Goal: Find specific page/section: Find specific page/section

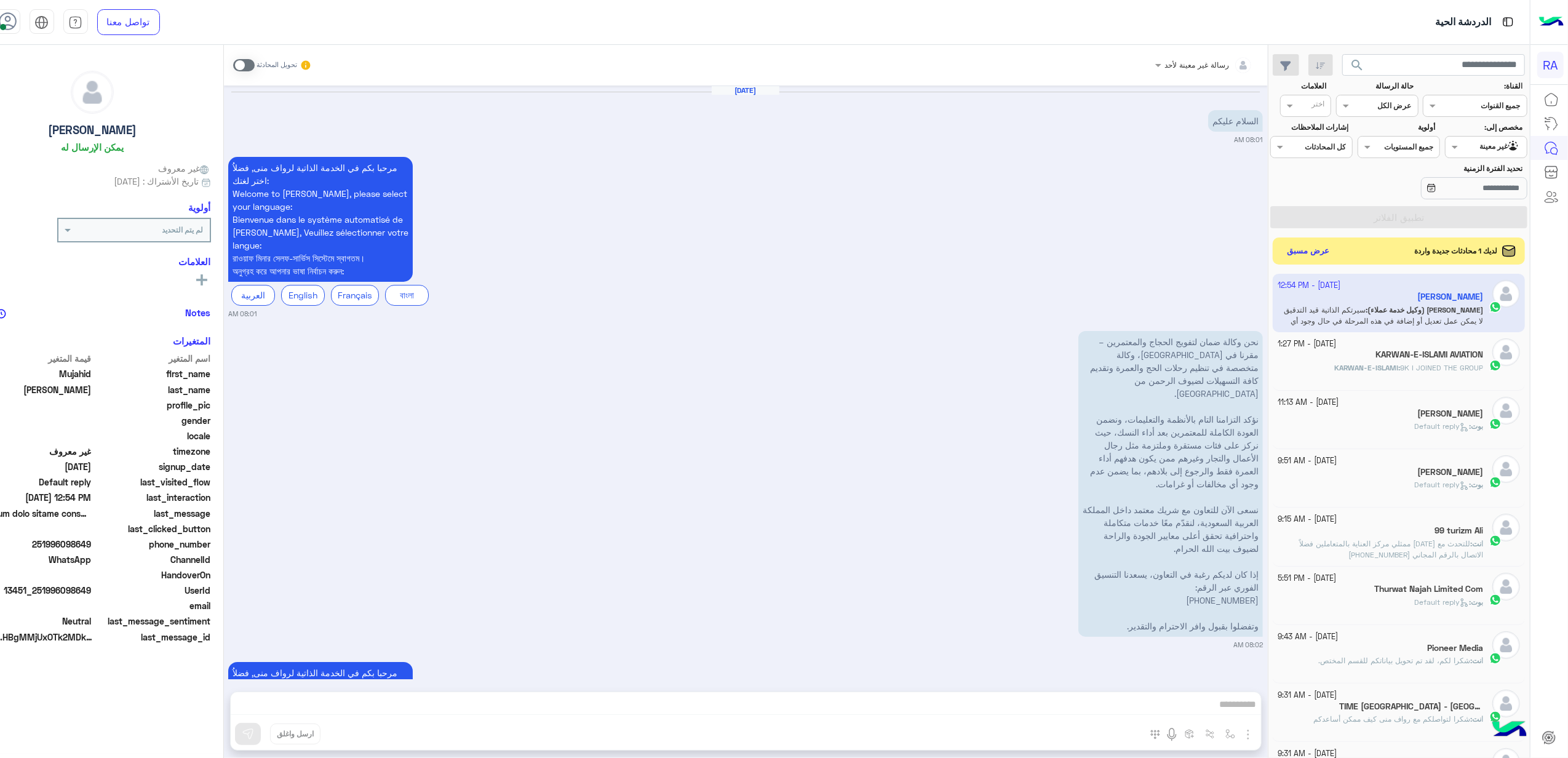
scroll to position [3132, 0]
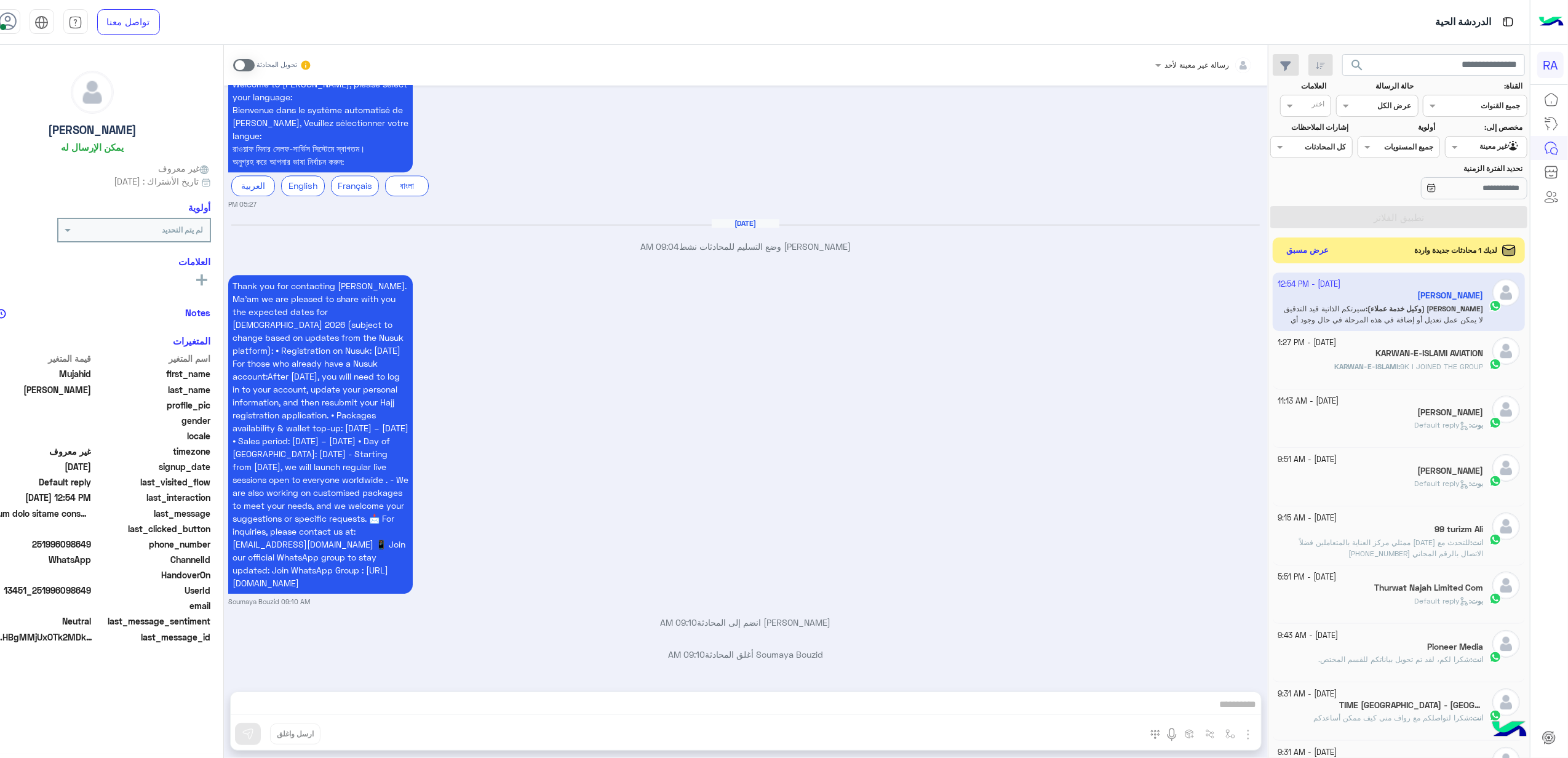
click at [1334, 248] on button "عرض مسبق" at bounding box center [1307, 251] width 51 height 17
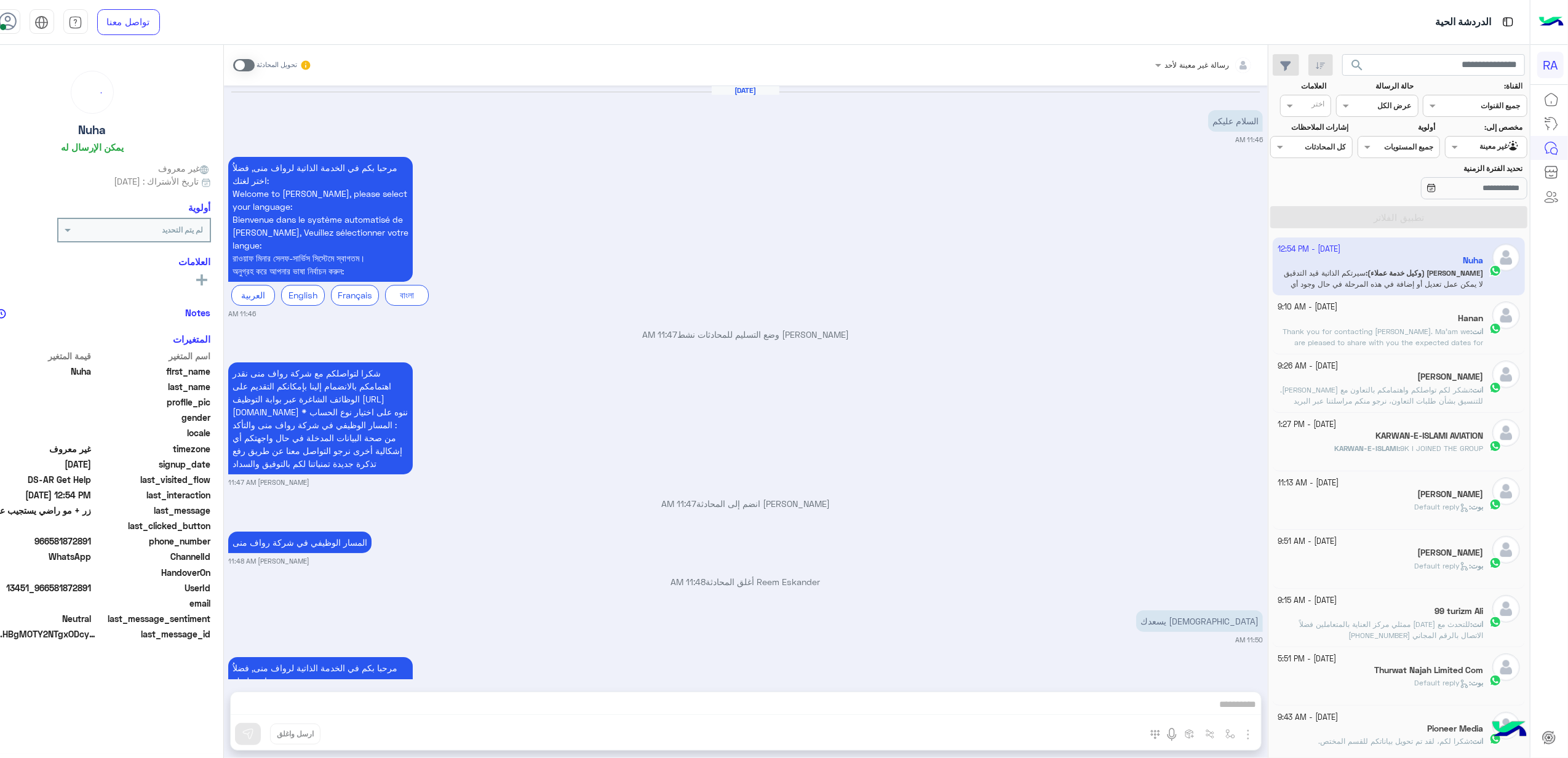
scroll to position [743, 0]
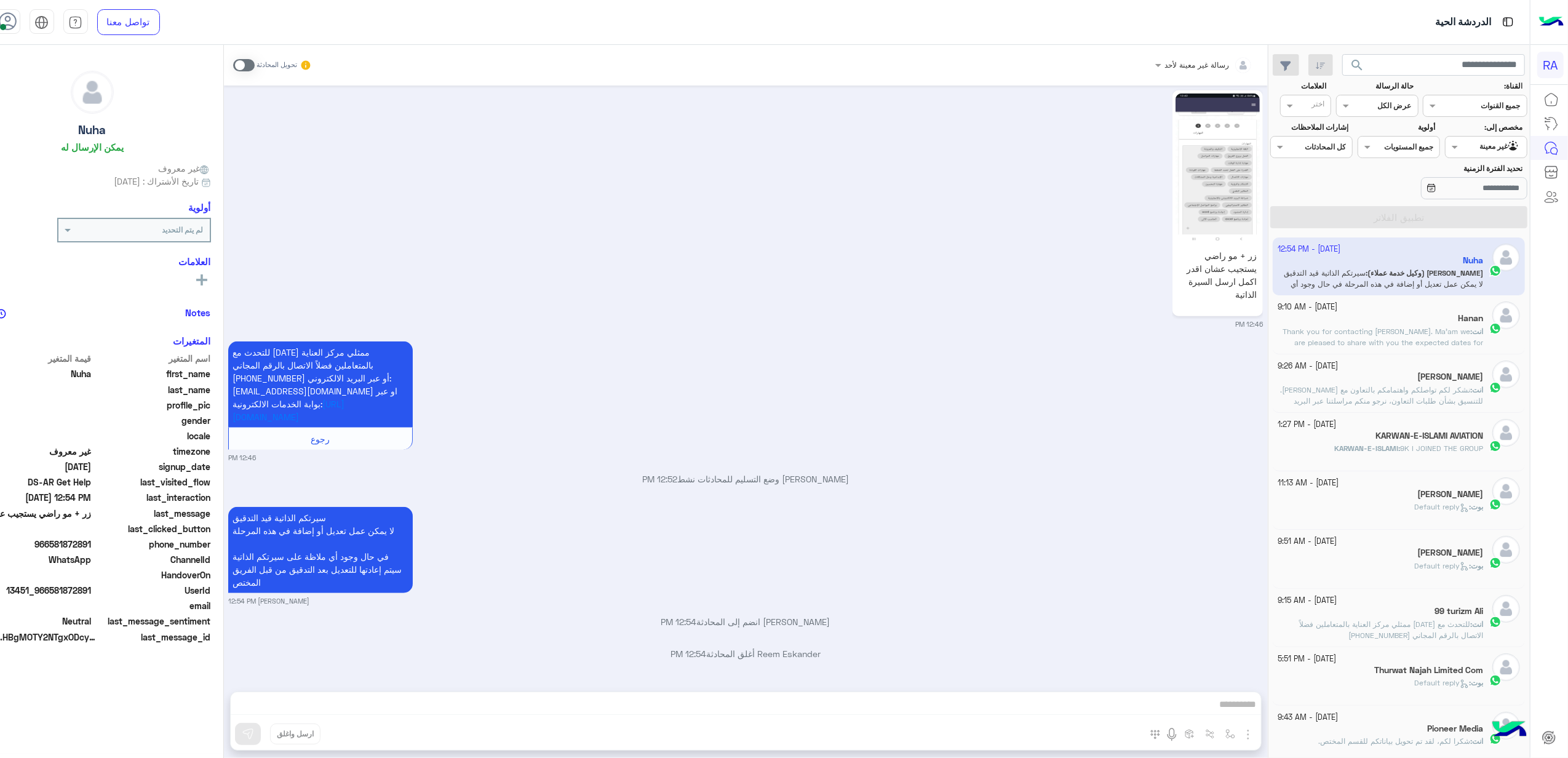
click at [1480, 144] on div at bounding box center [1486, 146] width 81 height 12
click at [1475, 222] on b "الوارد لديك" at bounding box center [1489, 219] width 39 height 11
click at [1475, 191] on input "تحديد الفترة الزمنية" at bounding box center [1475, 188] width 106 height 22
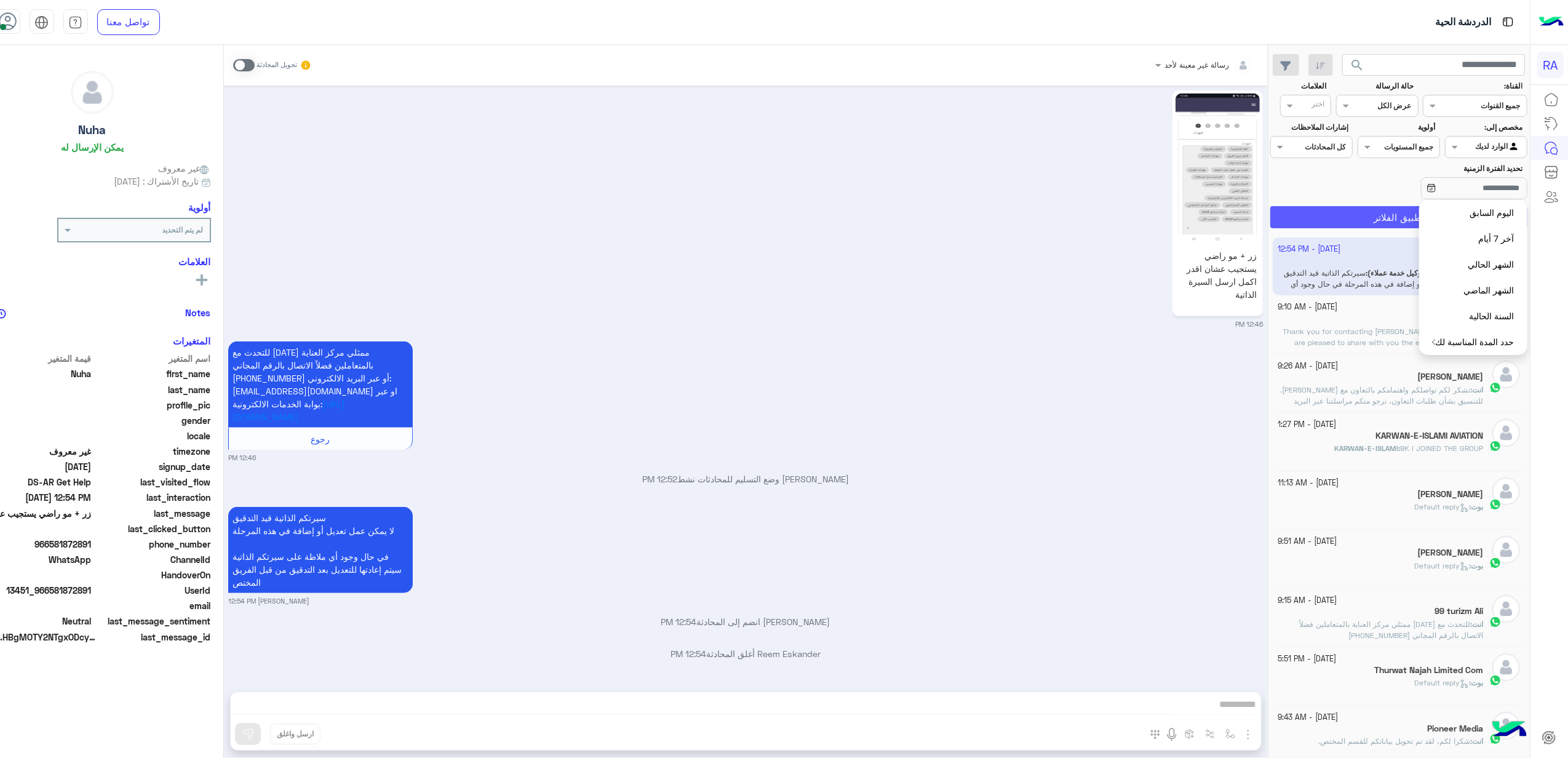
click at [1374, 213] on button "تطبيق الفلاتر" at bounding box center [1398, 217] width 257 height 22
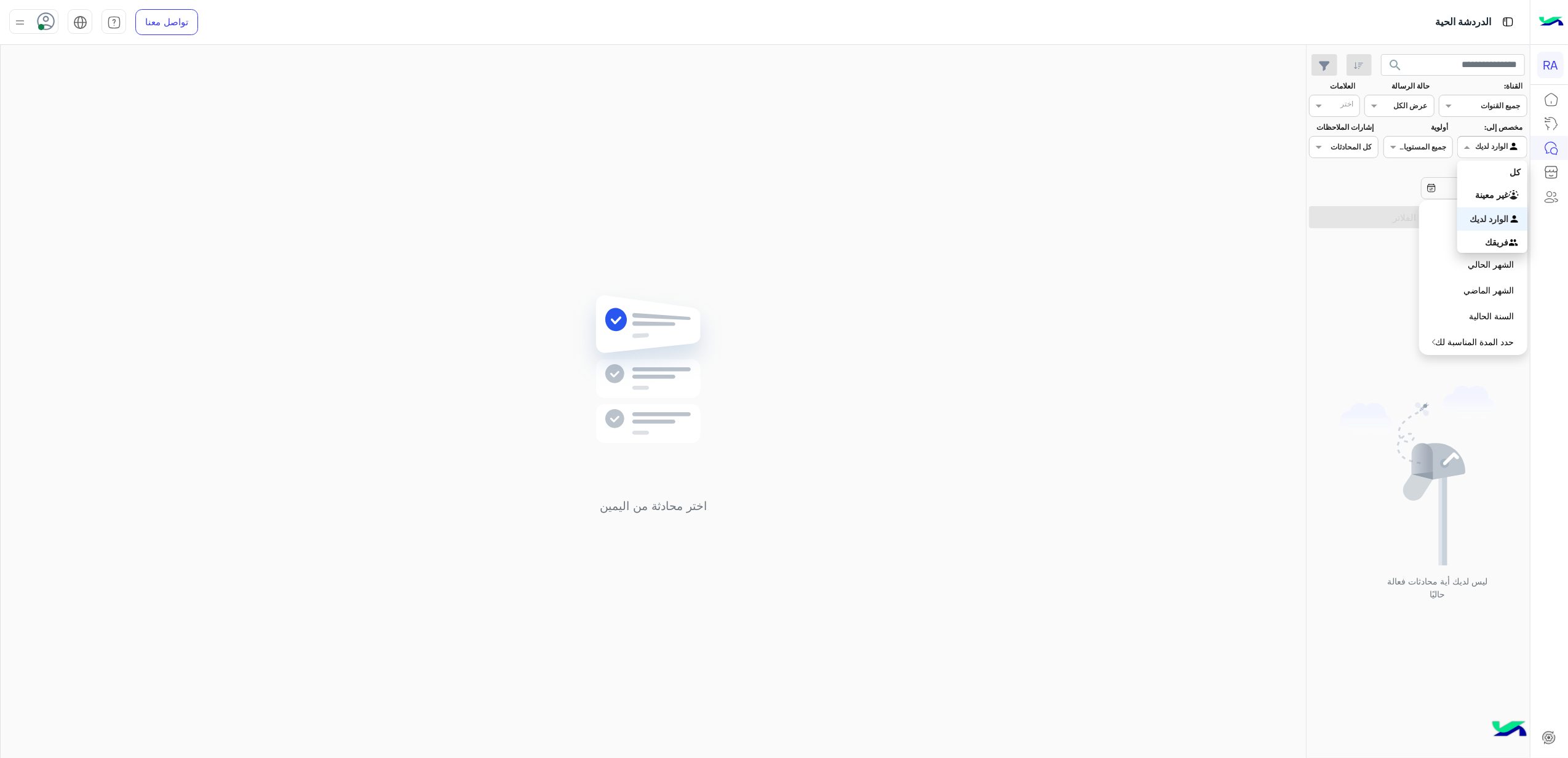
click at [1463, 149] on span at bounding box center [1465, 147] width 15 height 13
click at [1475, 182] on div "كل" at bounding box center [1492, 172] width 69 height 23
click at [1393, 215] on button "تطبيق الفلاتر" at bounding box center [1418, 217] width 219 height 22
